Goal: Information Seeking & Learning: Understand process/instructions

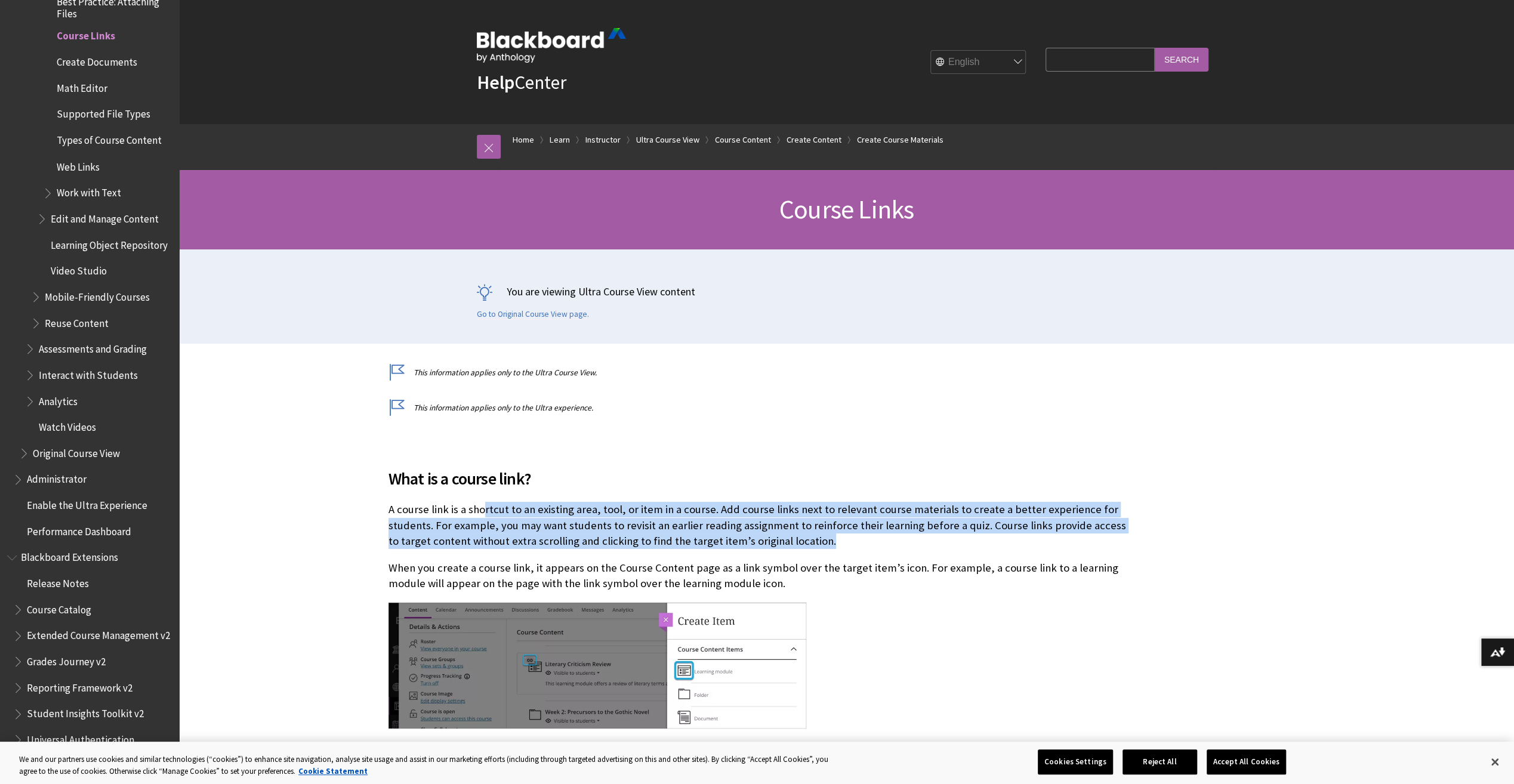
drag, startPoint x: 484, startPoint y: 508, endPoint x: 857, endPoint y: 536, distance: 374.0
click at [857, 536] on p "A course link is a shortcut to an existing area, tool, or item in a course. Add…" at bounding box center [758, 525] width 740 height 47
drag, startPoint x: 857, startPoint y: 536, endPoint x: 882, endPoint y: 545, distance: 26.6
click at [882, 545] on p "A course link is a shortcut to an existing area, tool, or item in a course. Add…" at bounding box center [758, 525] width 740 height 47
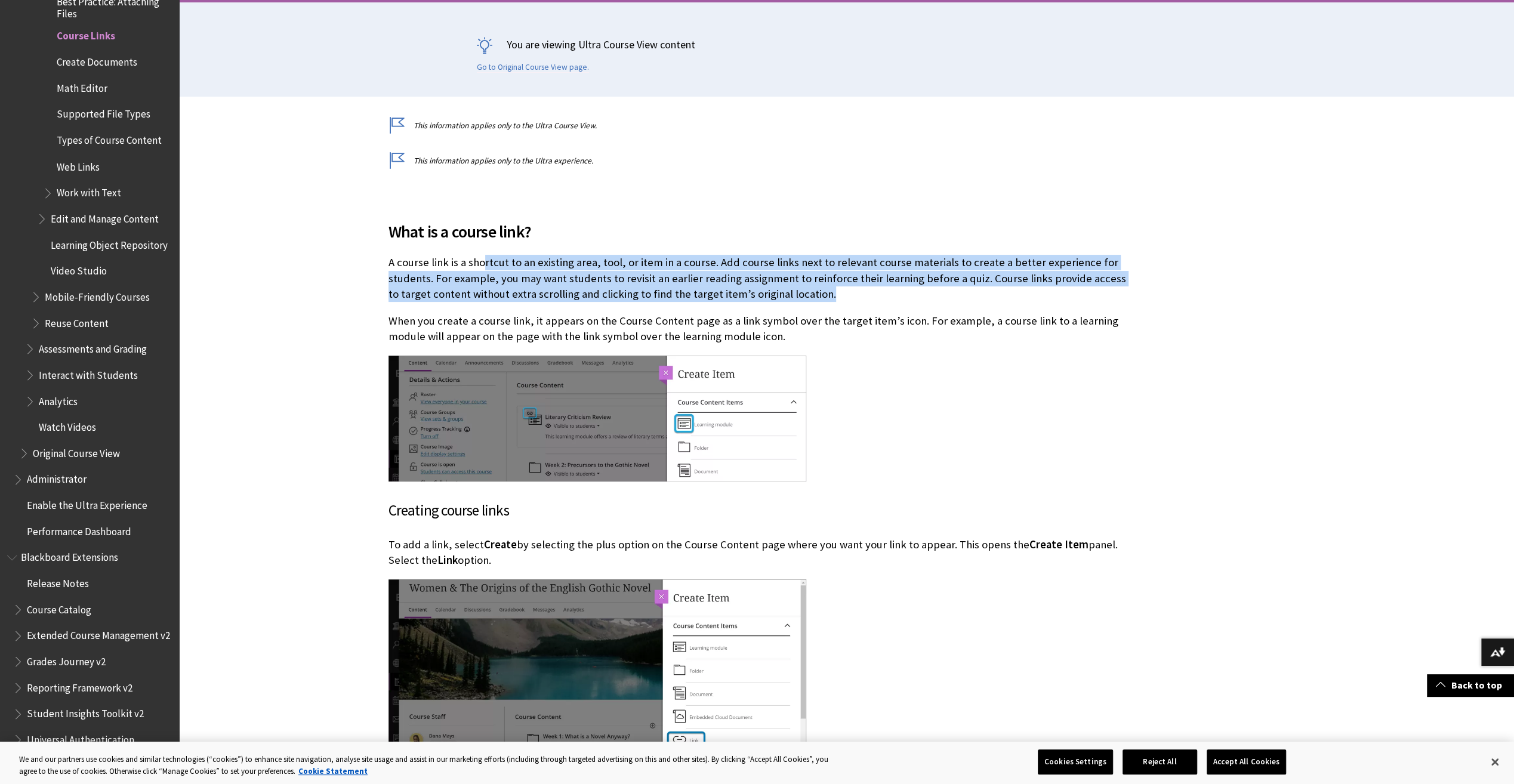
scroll to position [298, 0]
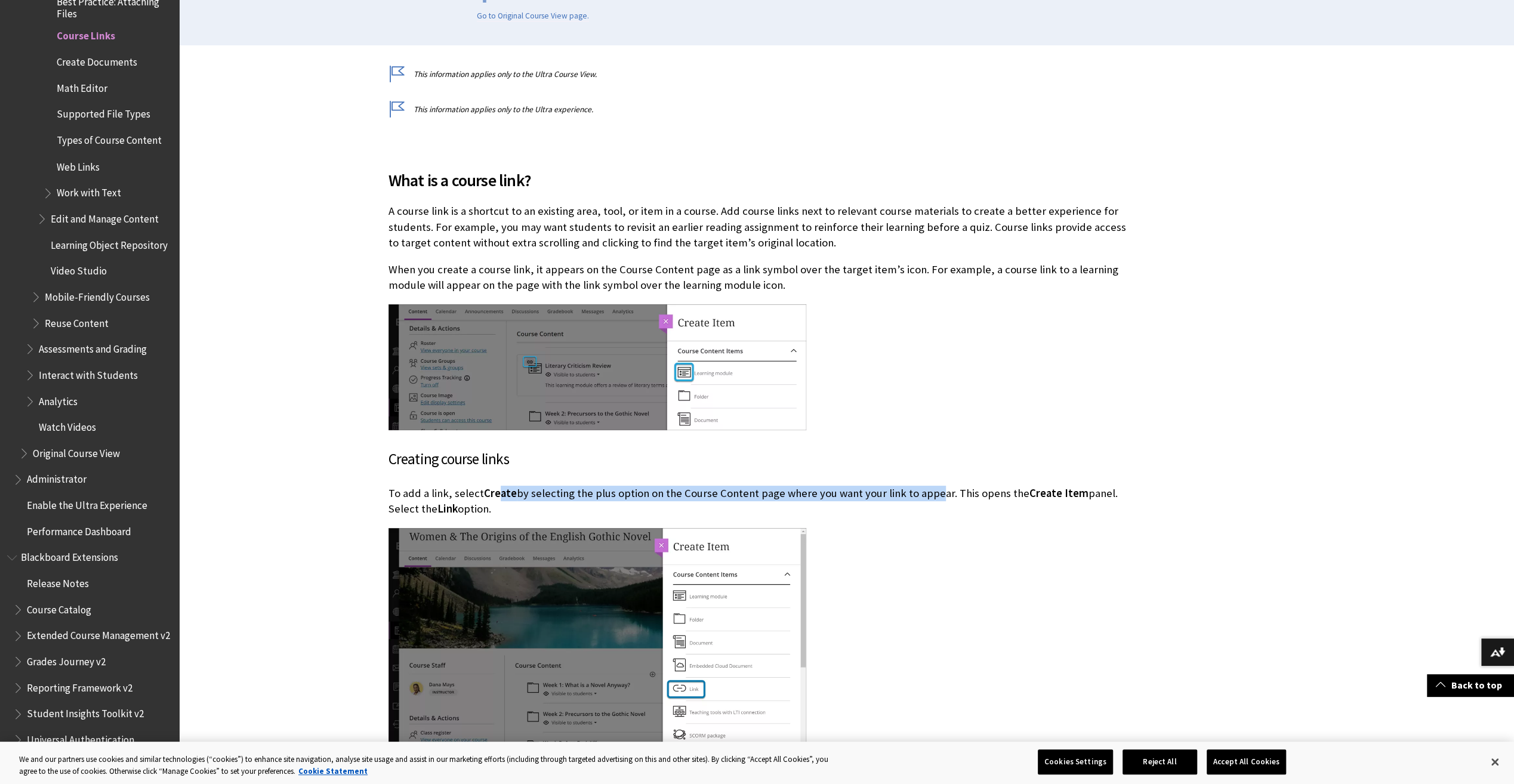
drag, startPoint x: 496, startPoint y: 497, endPoint x: 932, endPoint y: 499, distance: 436.0
click at [932, 499] on p "To add a link, select Create by selecting the plus option on the Course Content…" at bounding box center [758, 502] width 740 height 31
drag, startPoint x: 932, startPoint y: 499, endPoint x: 937, endPoint y: 556, distance: 57.2
click at [940, 552] on div at bounding box center [758, 645] width 740 height 235
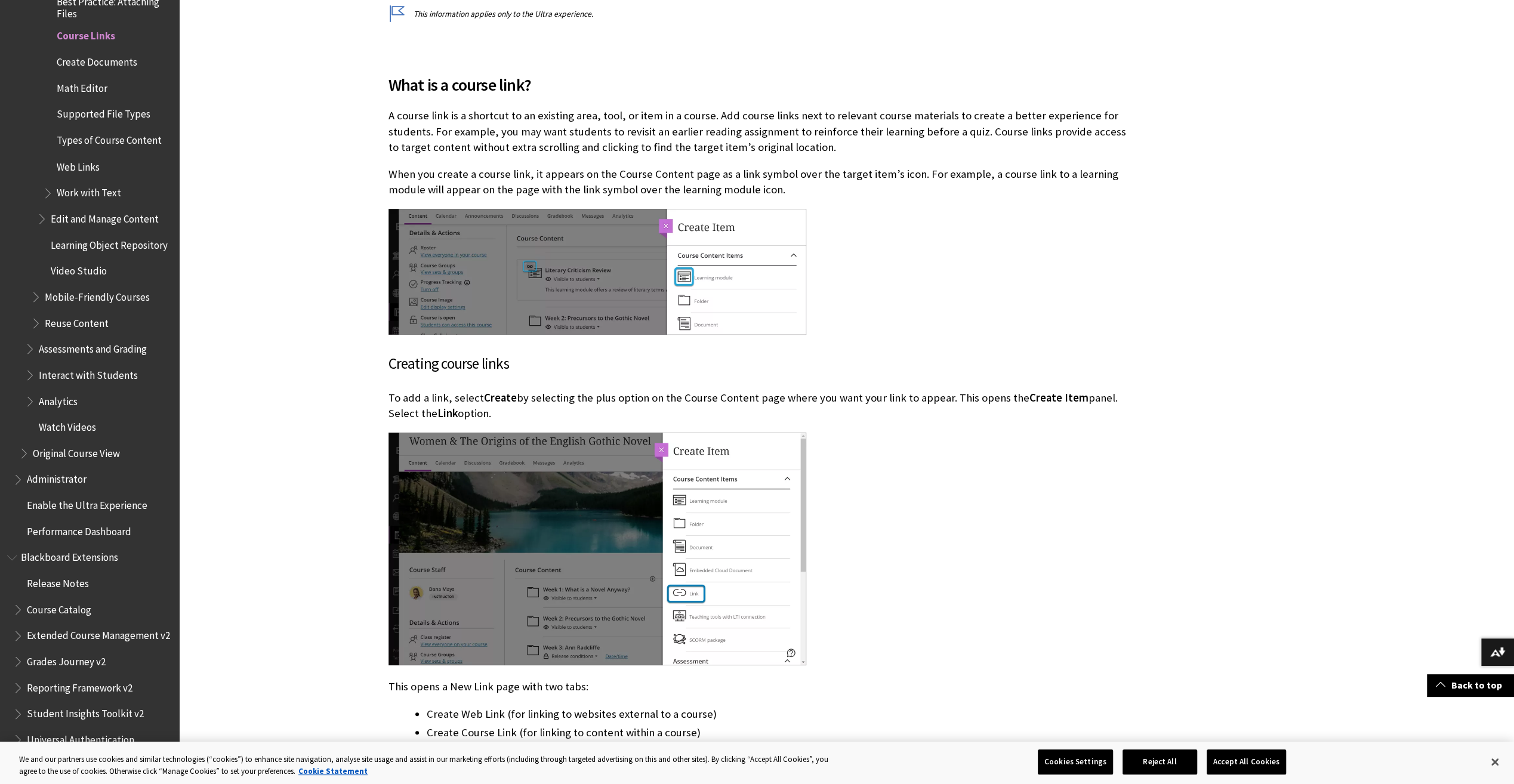
scroll to position [358, 0]
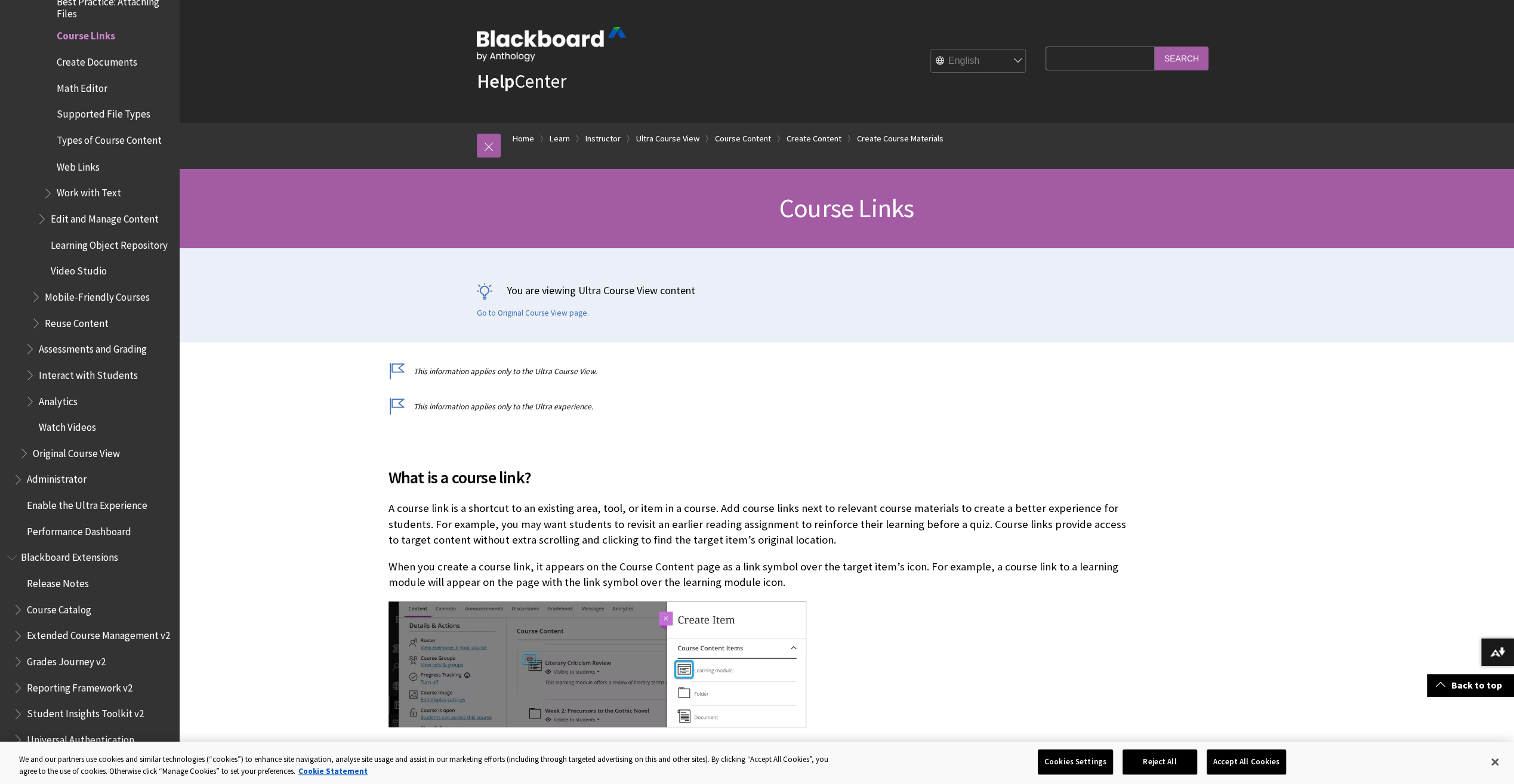
scroll to position [0, 0]
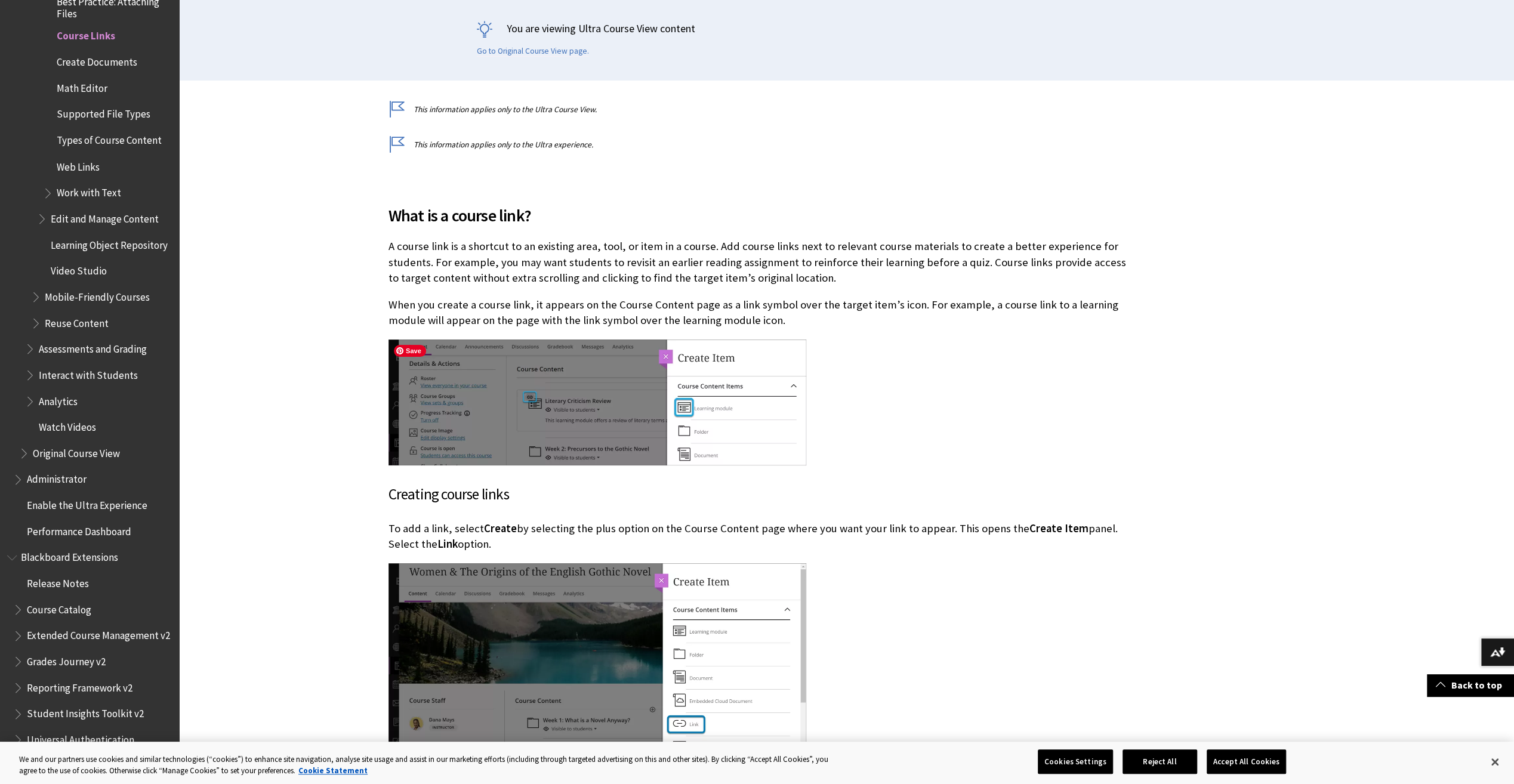
scroll to position [298, 0]
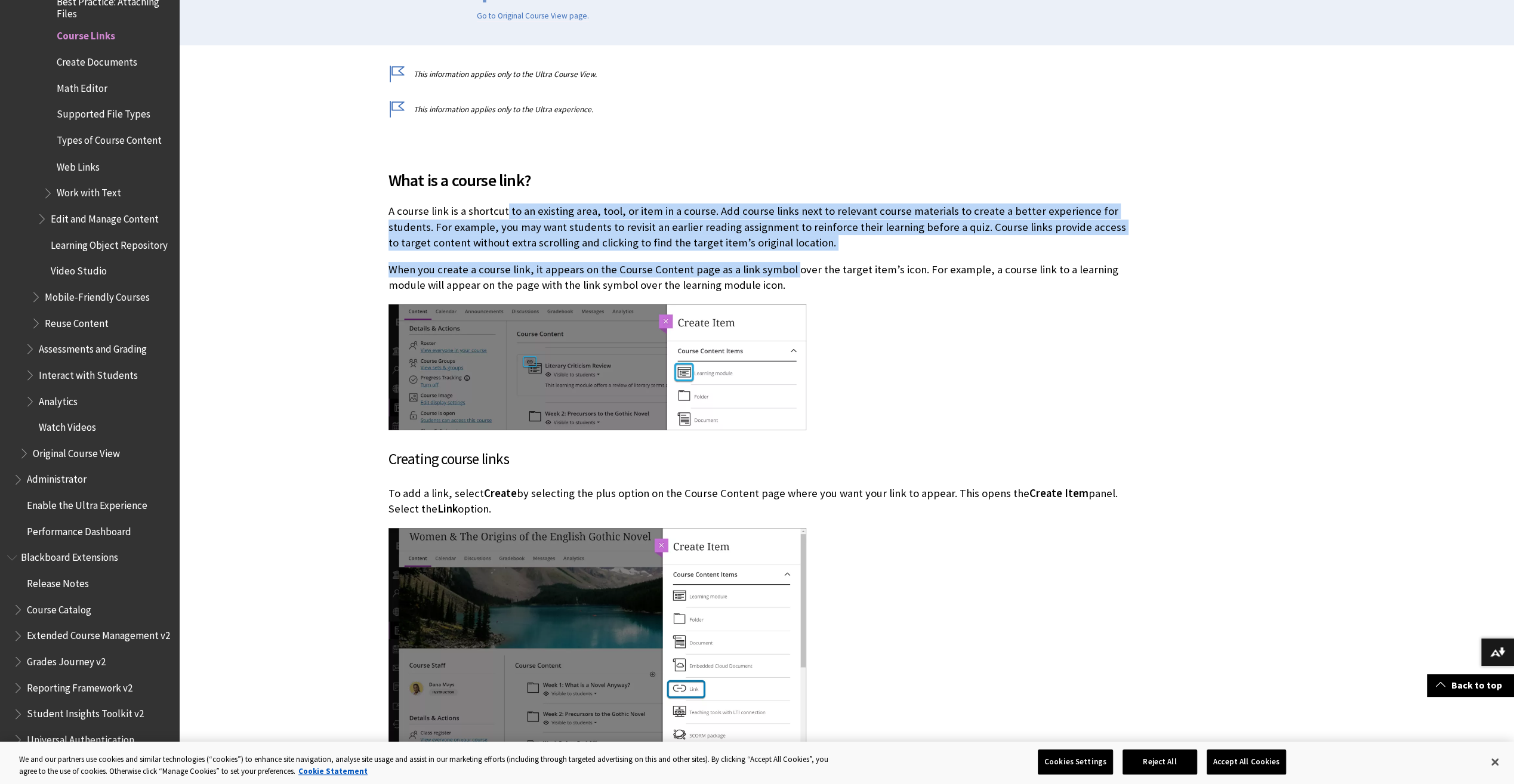
drag, startPoint x: 506, startPoint y: 211, endPoint x: 789, endPoint y: 277, distance: 290.6
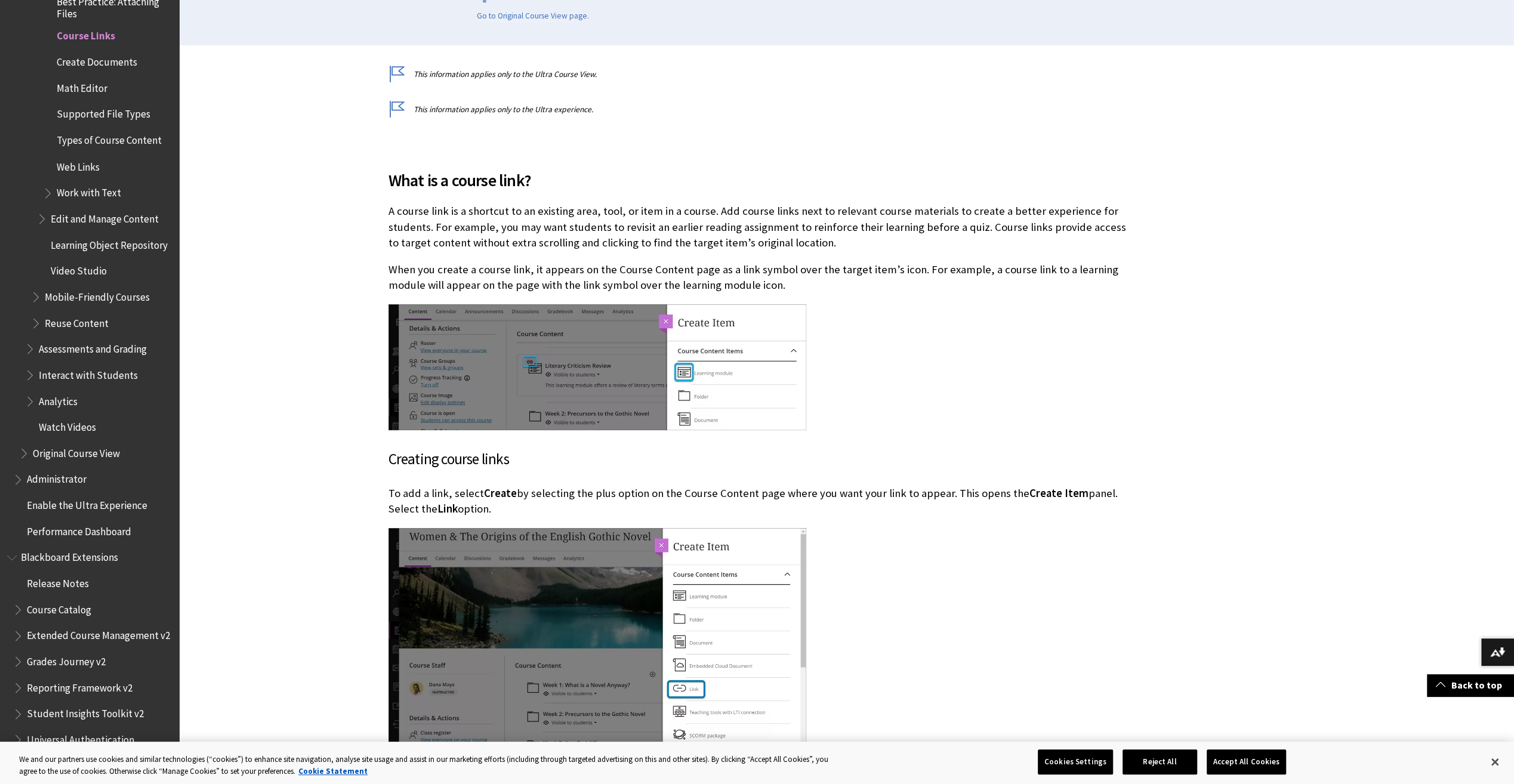
click at [958, 338] on div at bounding box center [758, 369] width 740 height 129
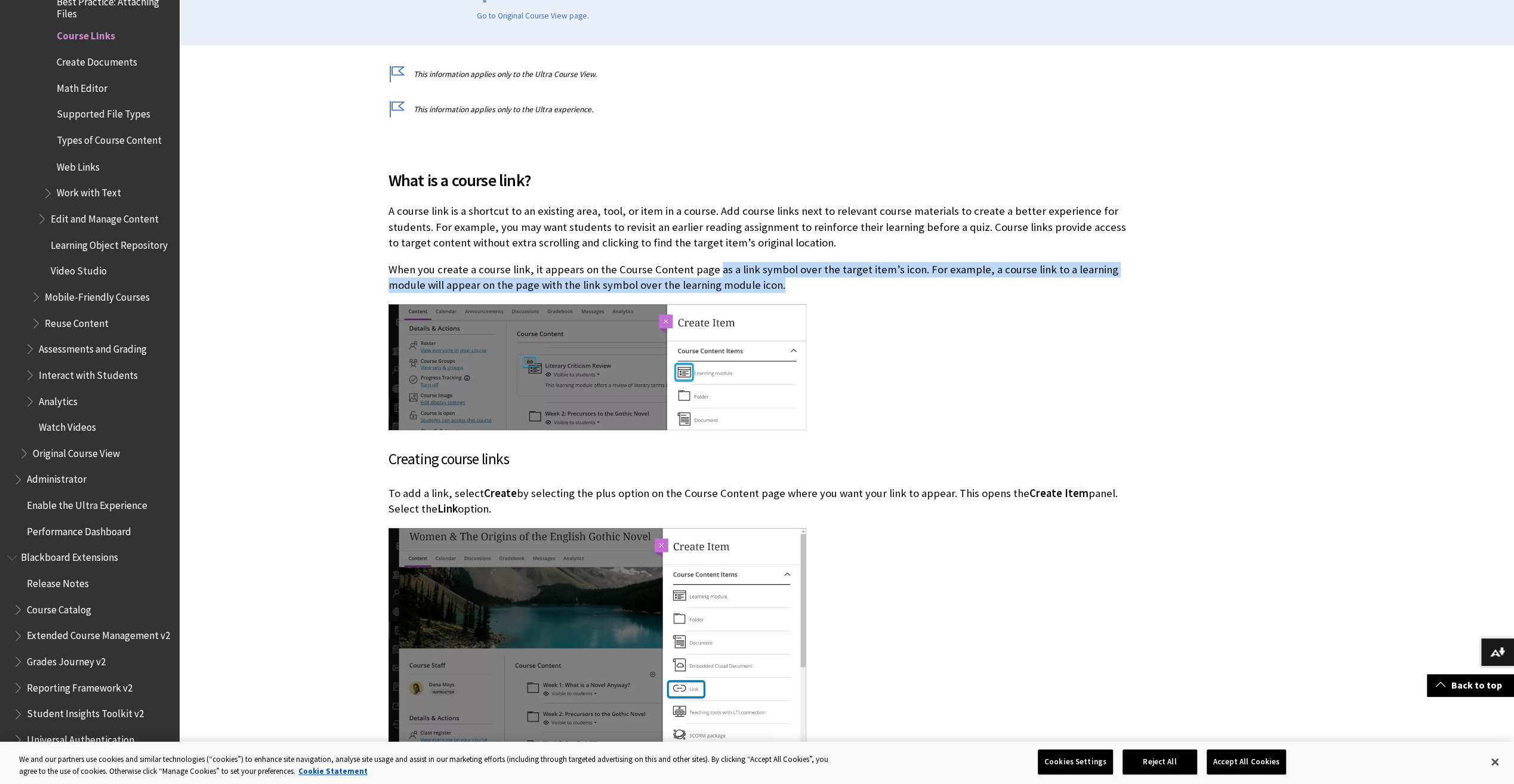
drag, startPoint x: 789, startPoint y: 280, endPoint x: 709, endPoint y: 268, distance: 80.9
click at [709, 268] on p "When you create a course link, it appears on the Course Content page as a link …" at bounding box center [758, 277] width 740 height 31
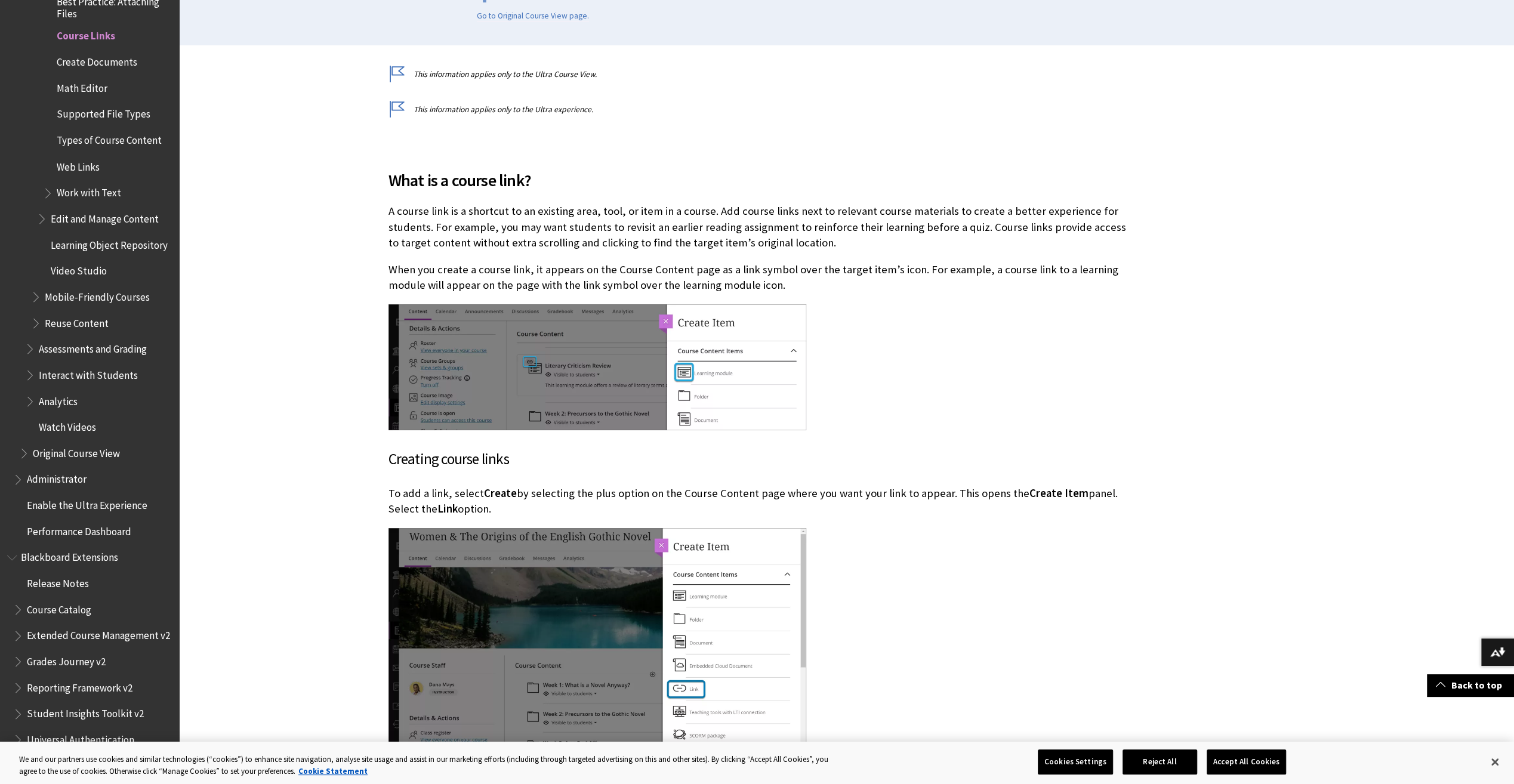
drag, startPoint x: 709, startPoint y: 268, endPoint x: 1023, endPoint y: 370, distance: 330.2
click at [1023, 370] on div at bounding box center [758, 369] width 740 height 129
click at [955, 362] on div at bounding box center [758, 369] width 740 height 129
click at [1008, 407] on div at bounding box center [758, 369] width 740 height 129
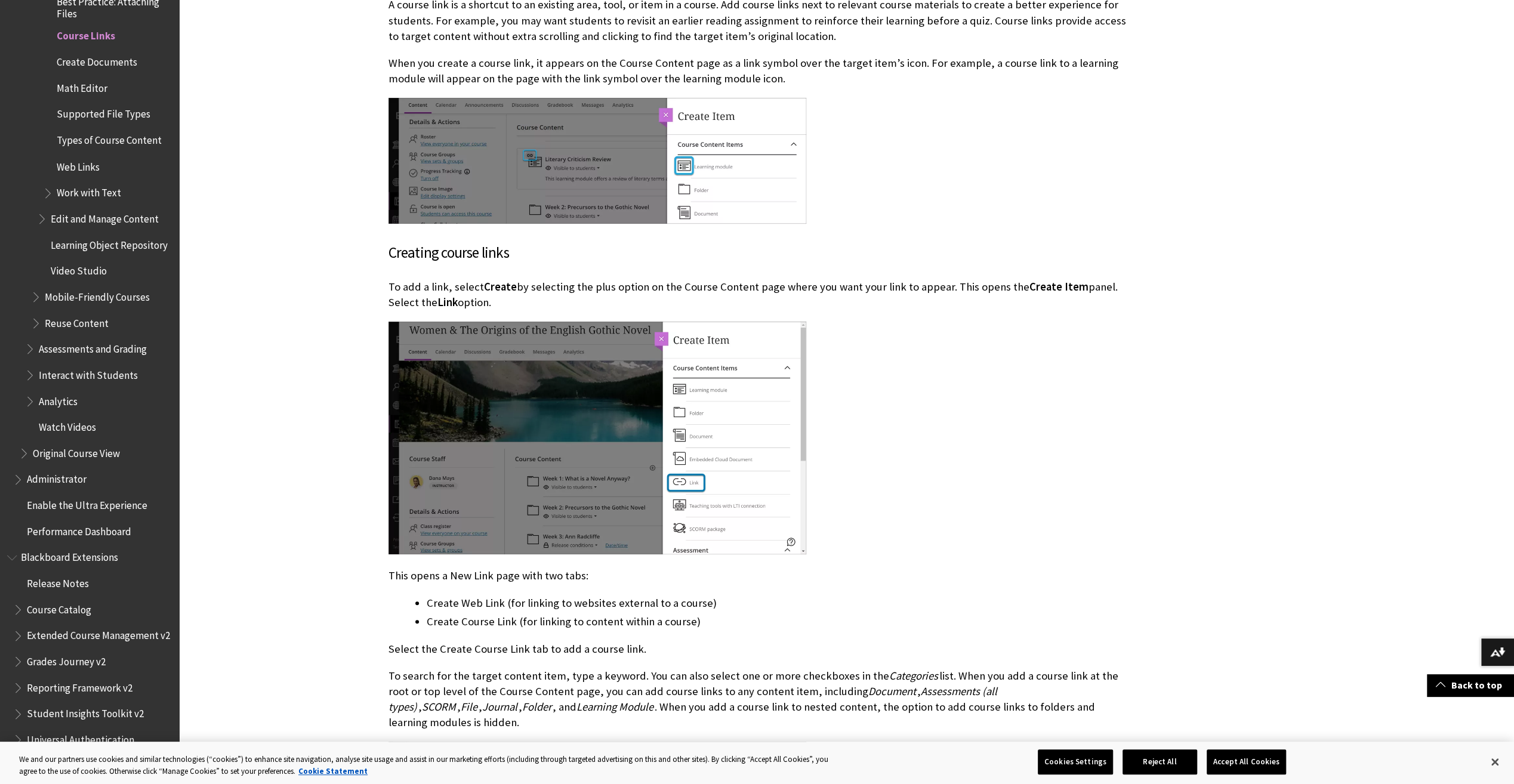
scroll to position [537, 0]
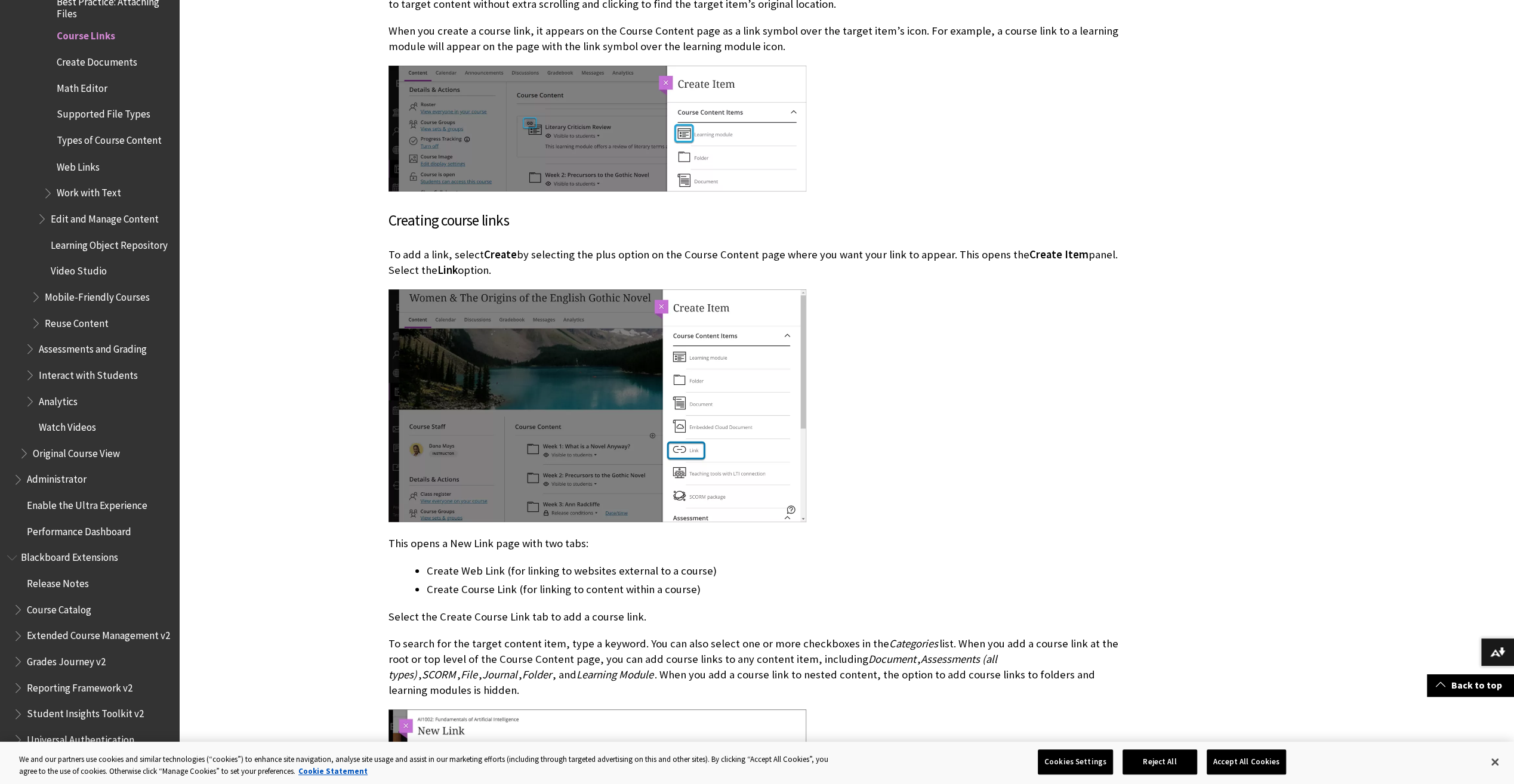
click at [997, 363] on div at bounding box center [758, 406] width 740 height 235
drag, startPoint x: 735, startPoint y: 253, endPoint x: 1021, endPoint y: 250, distance: 286.0
click at [1021, 250] on p "To add a link, select Create by selecting the plus option on the Course Content…" at bounding box center [758, 263] width 740 height 31
click at [1096, 386] on div at bounding box center [758, 406] width 740 height 235
